Goal: Information Seeking & Learning: Learn about a topic

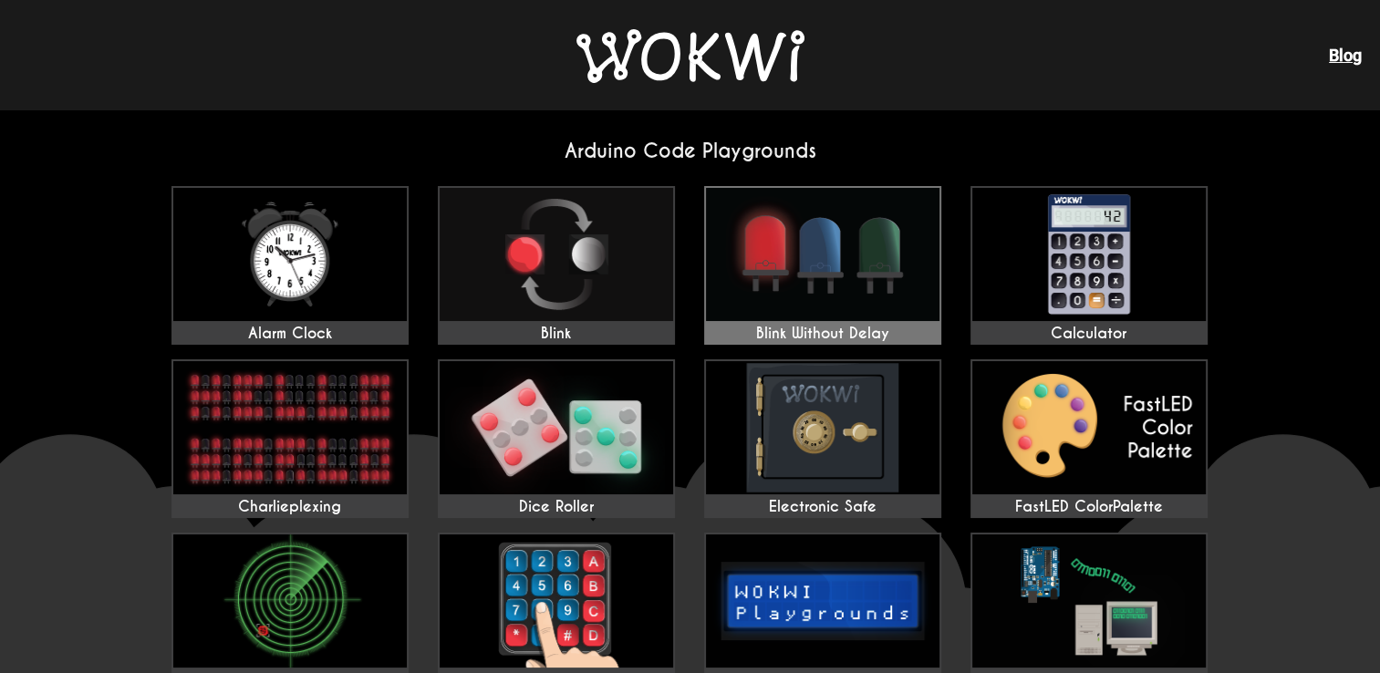
click at [774, 232] on img at bounding box center [823, 254] width 234 height 133
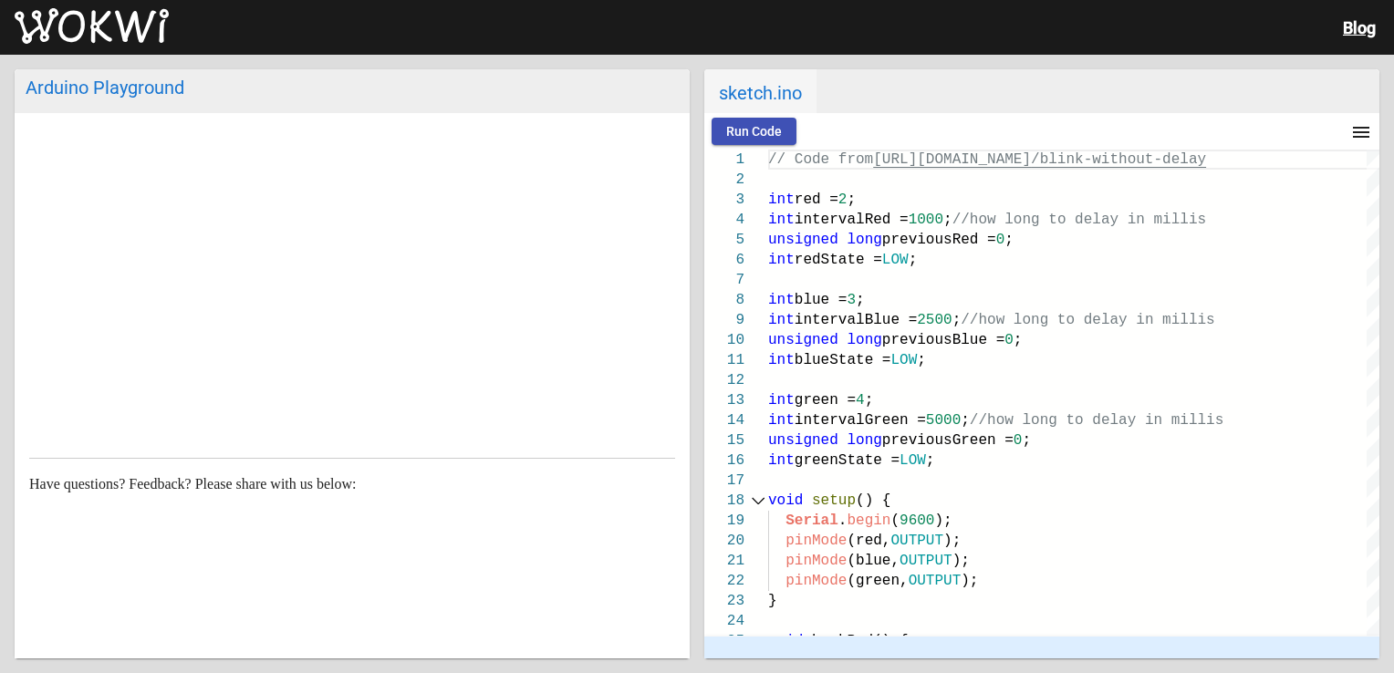
scroll to position [208, 0]
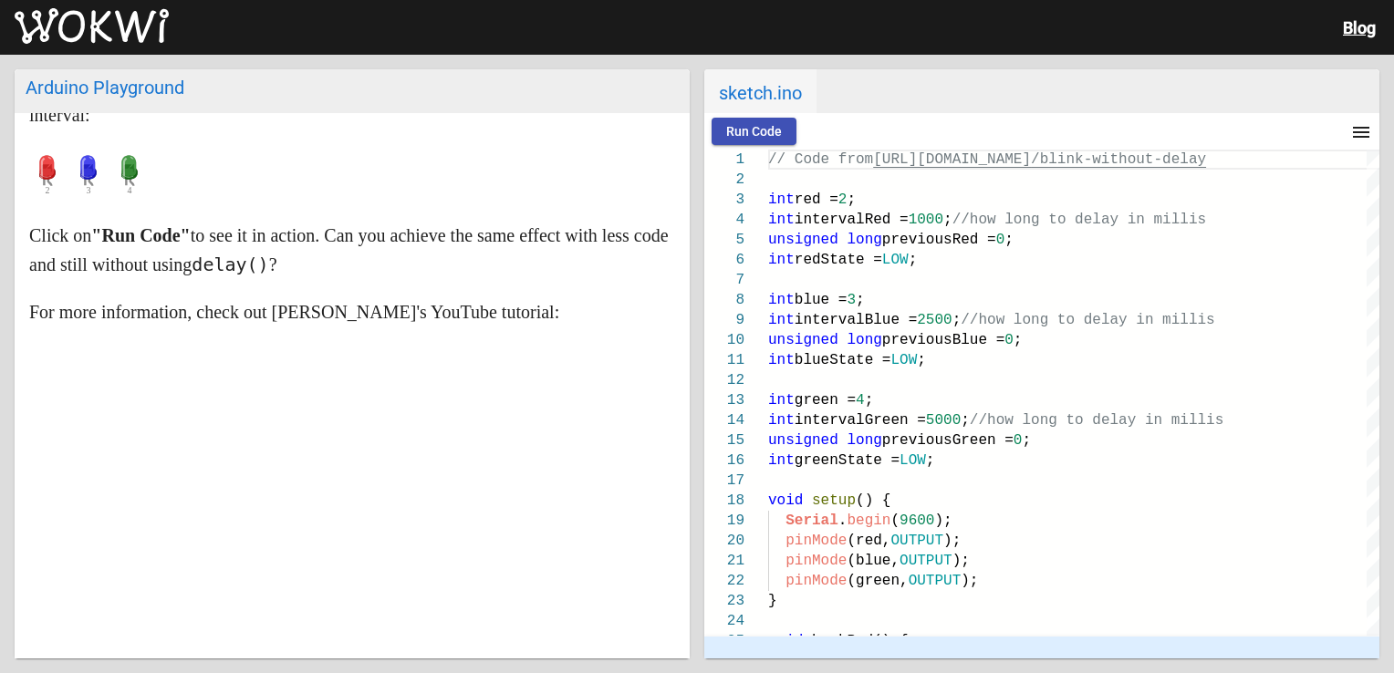
click at [768, 130] on span "Run Code" at bounding box center [754, 131] width 56 height 15
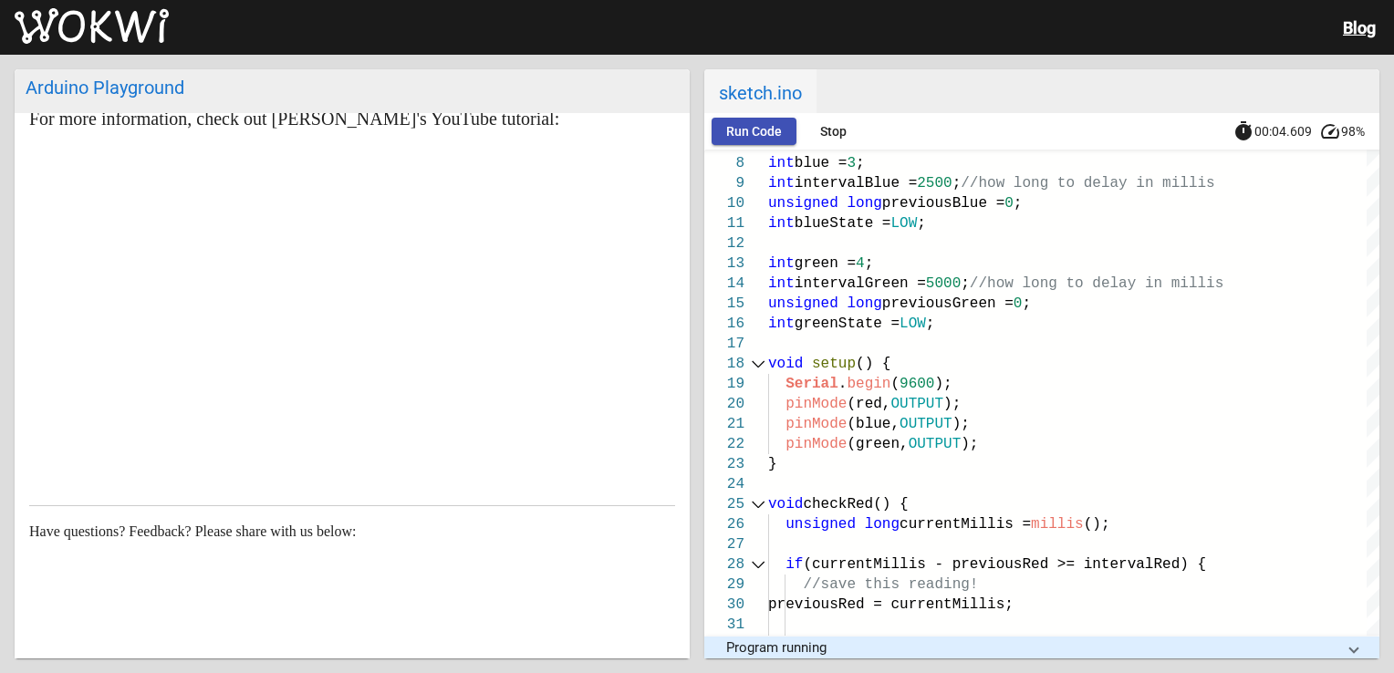
scroll to position [390, 0]
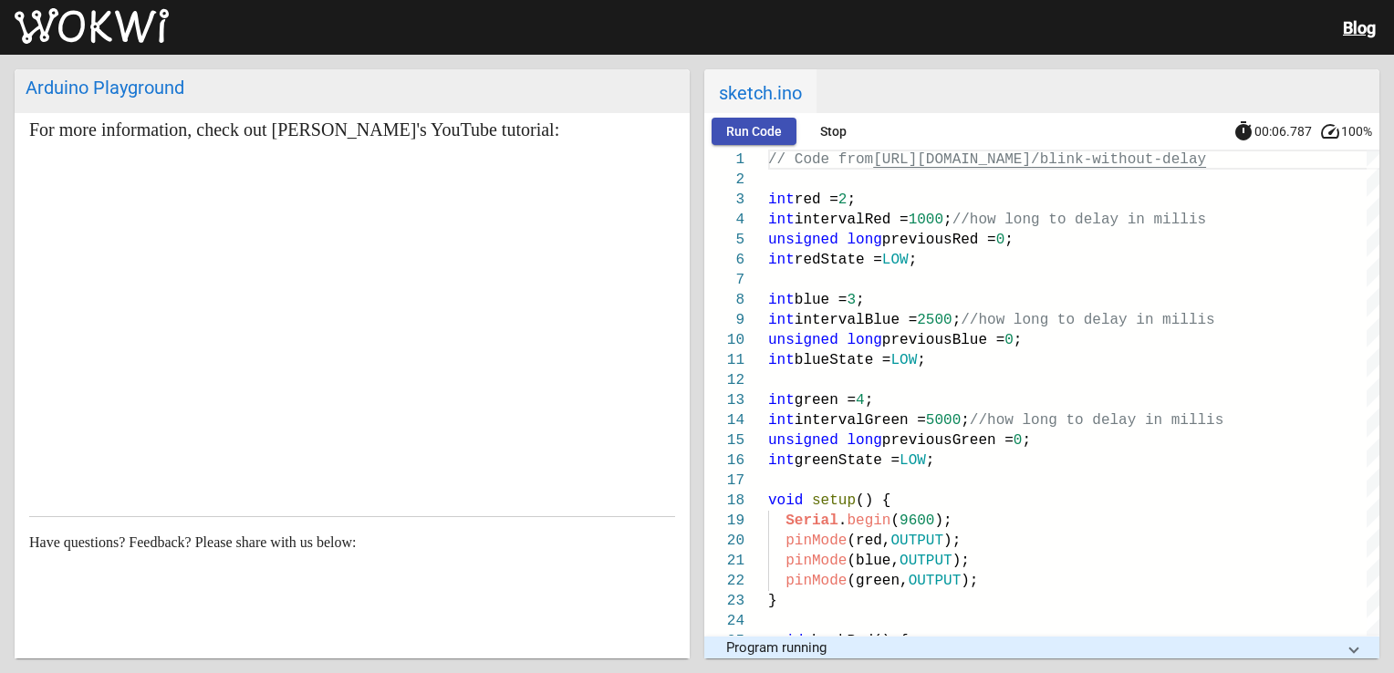
click at [775, 129] on span "Run Code" at bounding box center [754, 131] width 56 height 15
click at [830, 128] on span "Stop" at bounding box center [833, 131] width 26 height 15
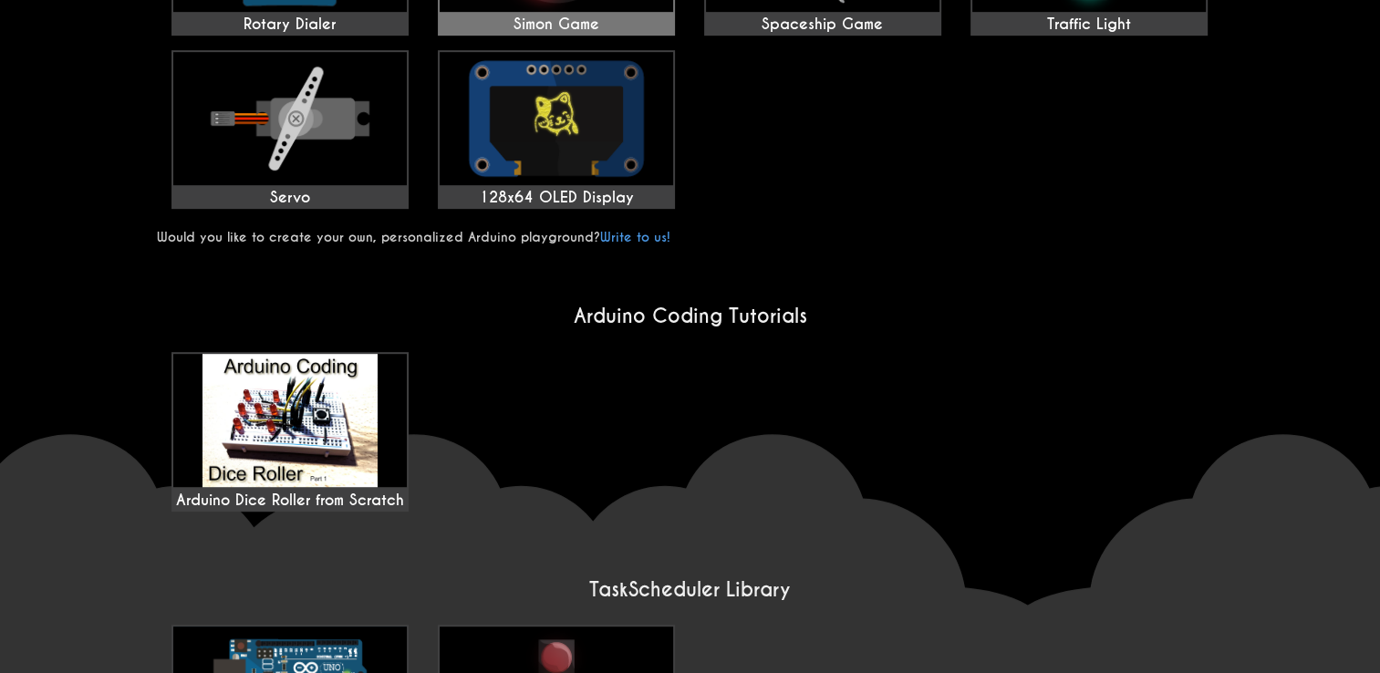
scroll to position [1004, 0]
